Goal: Check status: Check status

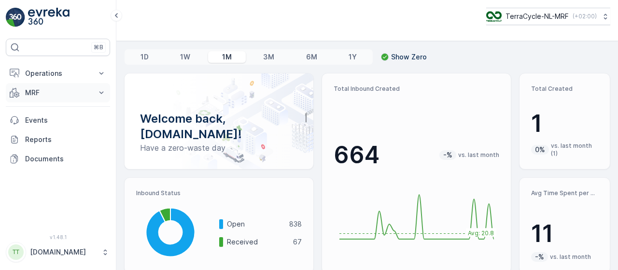
click at [100, 89] on icon at bounding box center [102, 93] width 10 height 10
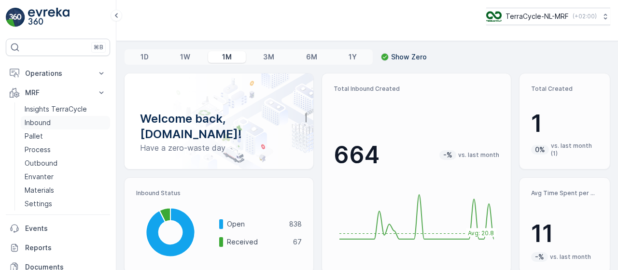
click at [53, 122] on link "Inbound" at bounding box center [65, 123] width 89 height 14
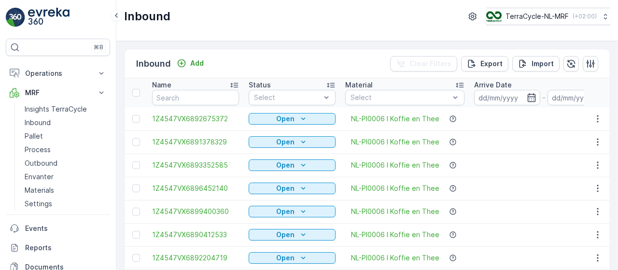
click at [501, 97] on input at bounding box center [507, 97] width 66 height 15
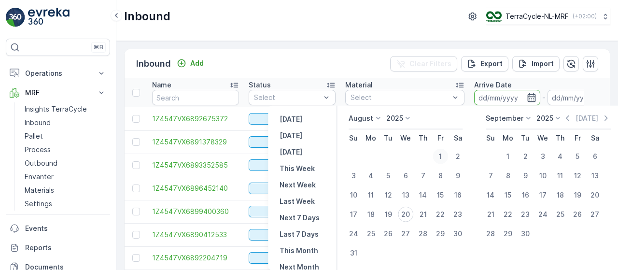
click at [441, 155] on div "1" at bounding box center [440, 156] width 15 height 15
type input "[DATE]"
click at [409, 214] on div "20" at bounding box center [405, 214] width 15 height 15
type input "[DATE]"
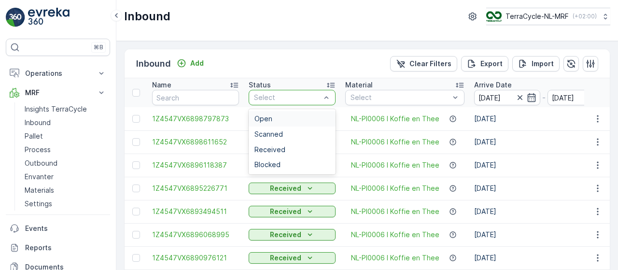
click at [319, 98] on div at bounding box center [287, 98] width 69 height 8
click at [291, 134] on div "Scanned" at bounding box center [291, 134] width 75 height 8
